Goal: Navigation & Orientation: Find specific page/section

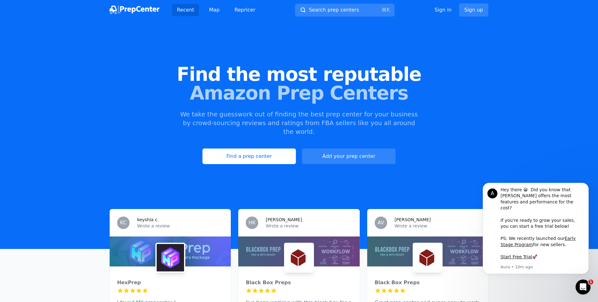
scroll to position [32, 0]
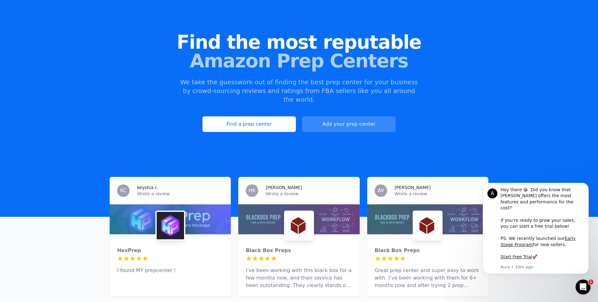
click at [329, 119] on link "Add your prep center" at bounding box center [348, 124] width 93 height 16
click at [251, 119] on link "Find a prep center" at bounding box center [248, 124] width 93 height 16
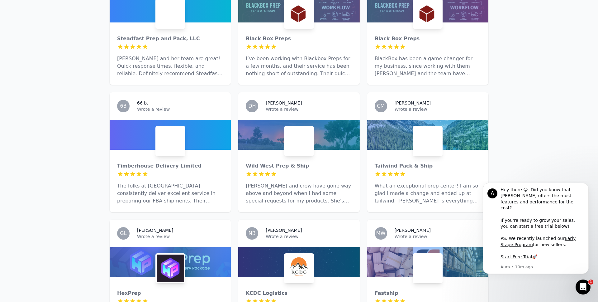
scroll to position [893, 0]
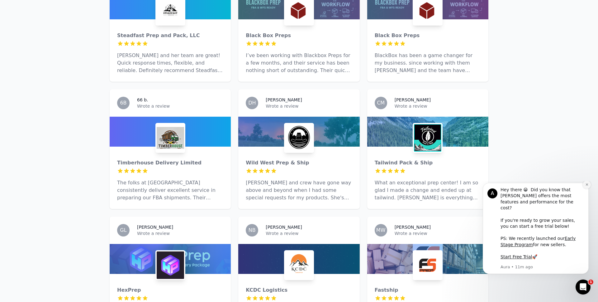
click at [587, 186] on icon "Dismiss notification" at bounding box center [586, 184] width 3 height 3
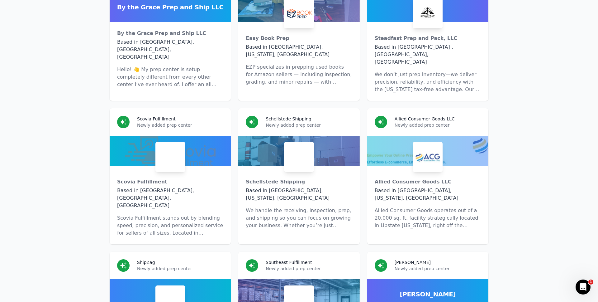
scroll to position [3909, 0]
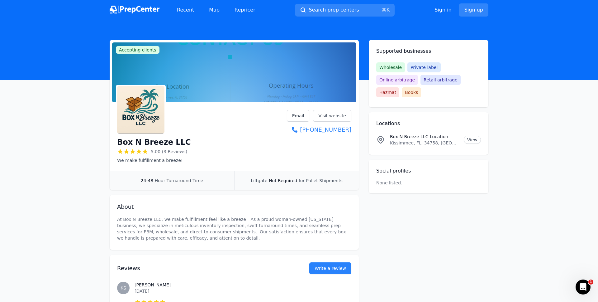
click at [159, 222] on p "At Box N Breeze LLC, we make fulfillment feel like a breeze! As a proud woman-o…" at bounding box center [234, 228] width 234 height 25
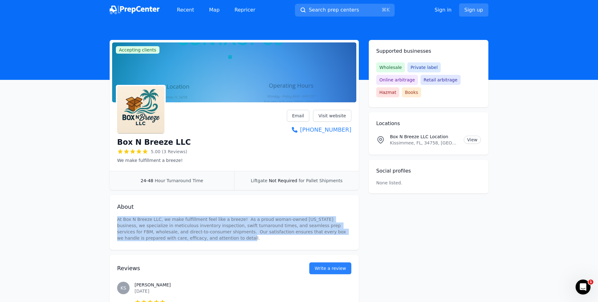
click at [159, 222] on p "At Box N Breeze LLC, we make fulfillment feel like a breeze! As a proud woman-o…" at bounding box center [234, 228] width 234 height 25
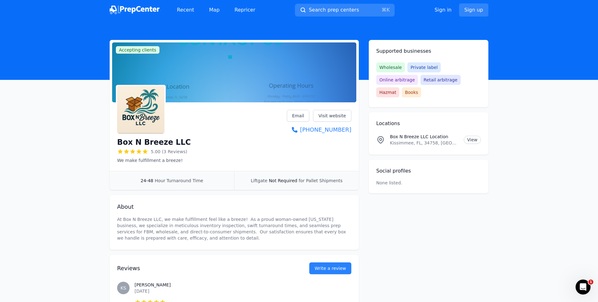
click at [159, 222] on p "At Box N Breeze LLC, we make fulfillment feel like a breeze! As a proud woman-o…" at bounding box center [234, 228] width 234 height 25
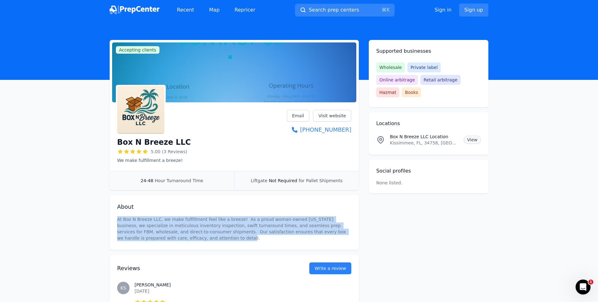
click at [471, 136] on link "View" at bounding box center [472, 140] width 17 height 8
